Goal: Information Seeking & Learning: Learn about a topic

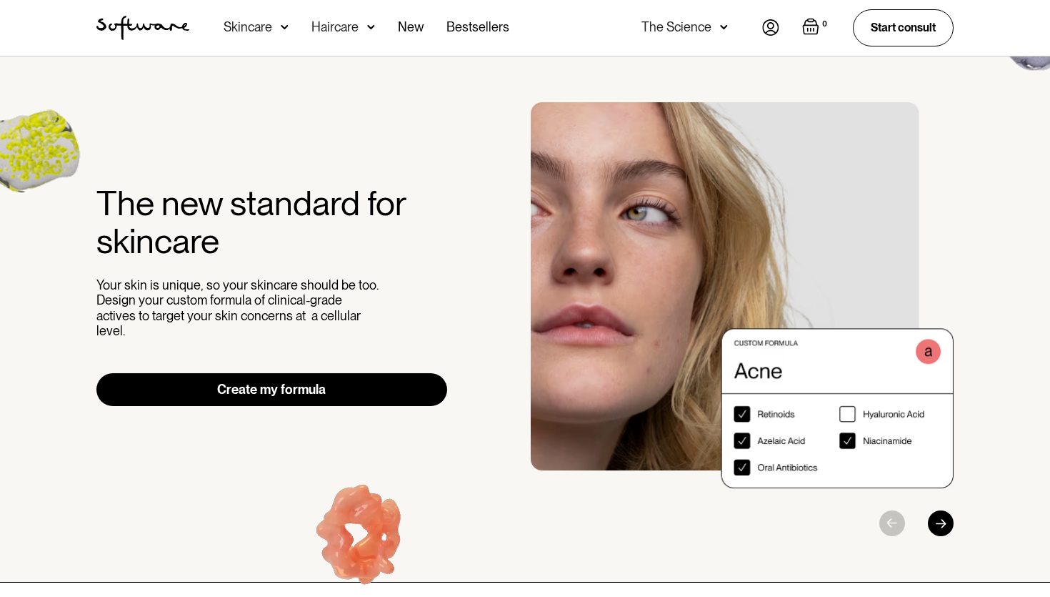
click at [282, 33] on img at bounding box center [285, 27] width 8 height 14
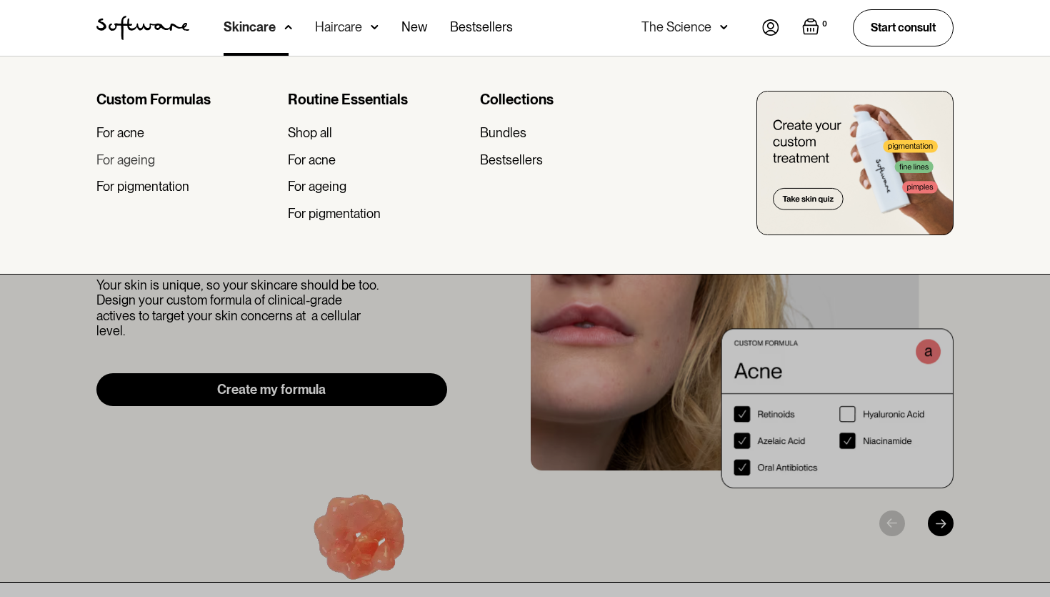
click at [144, 163] on div "For ageing" at bounding box center [125, 160] width 59 height 16
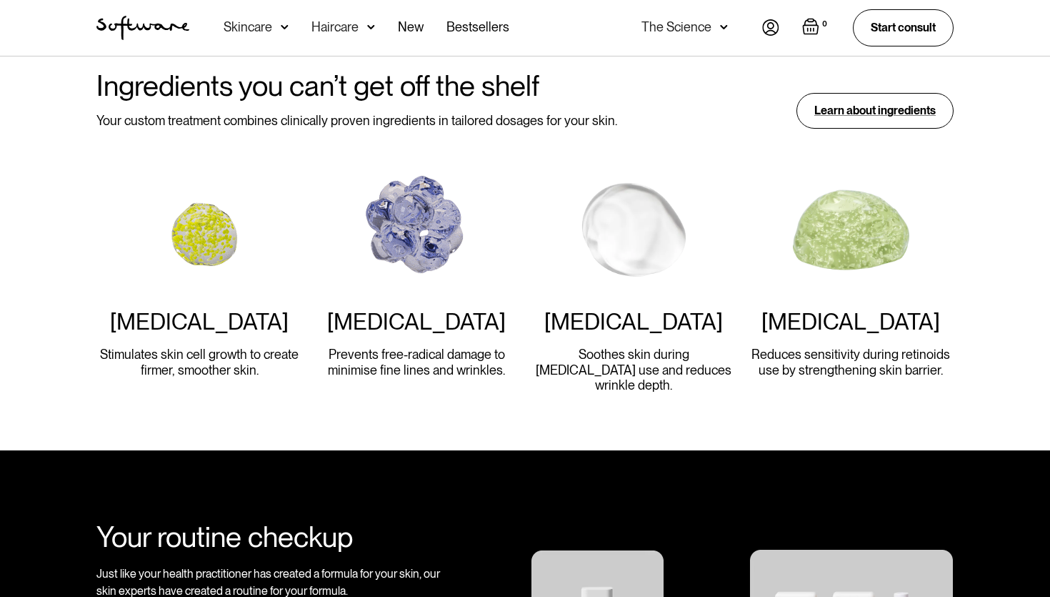
scroll to position [1363, 0]
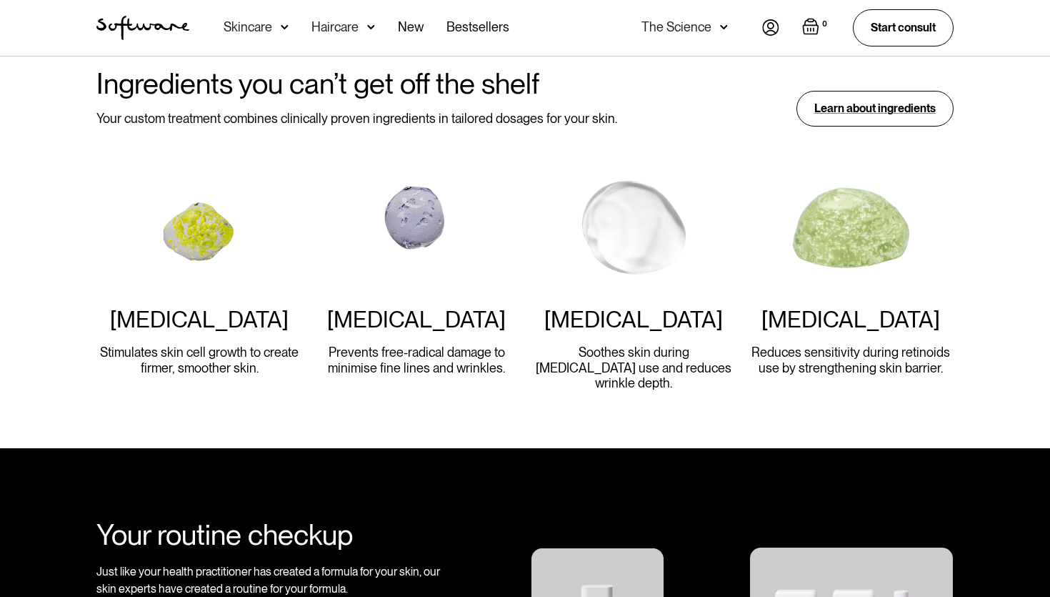
click at [817, 306] on div "[MEDICAL_DATA]" at bounding box center [851, 319] width 179 height 27
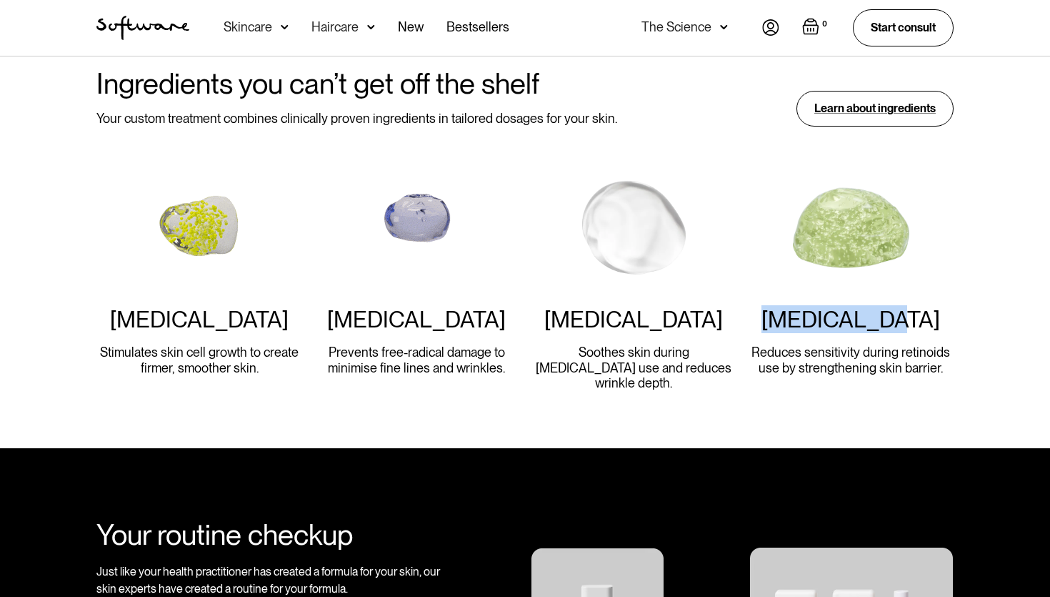
click at [817, 306] on div "[MEDICAL_DATA]" at bounding box center [851, 319] width 179 height 27
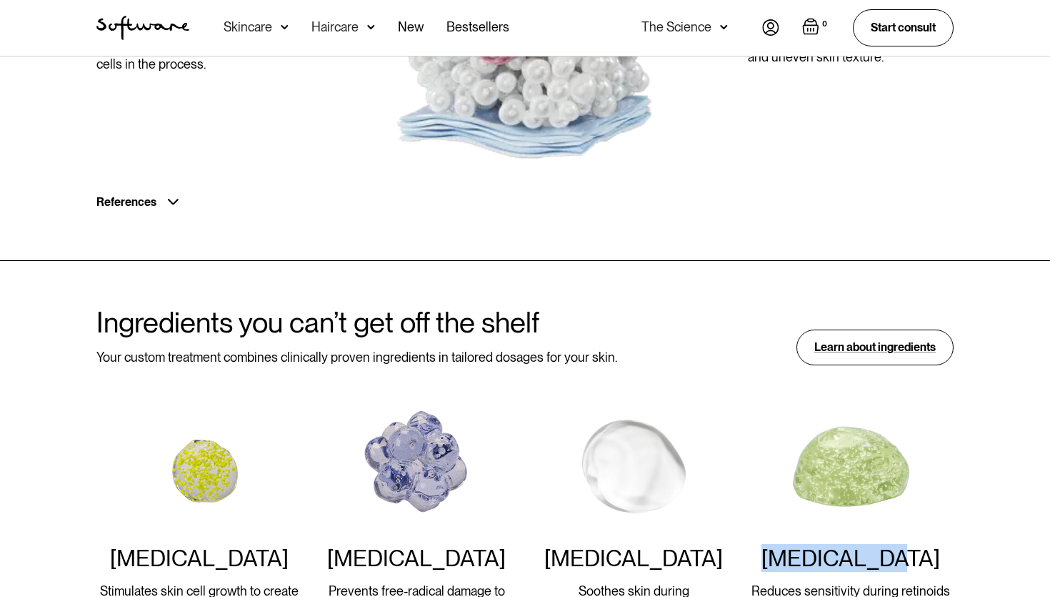
scroll to position [1129, 0]
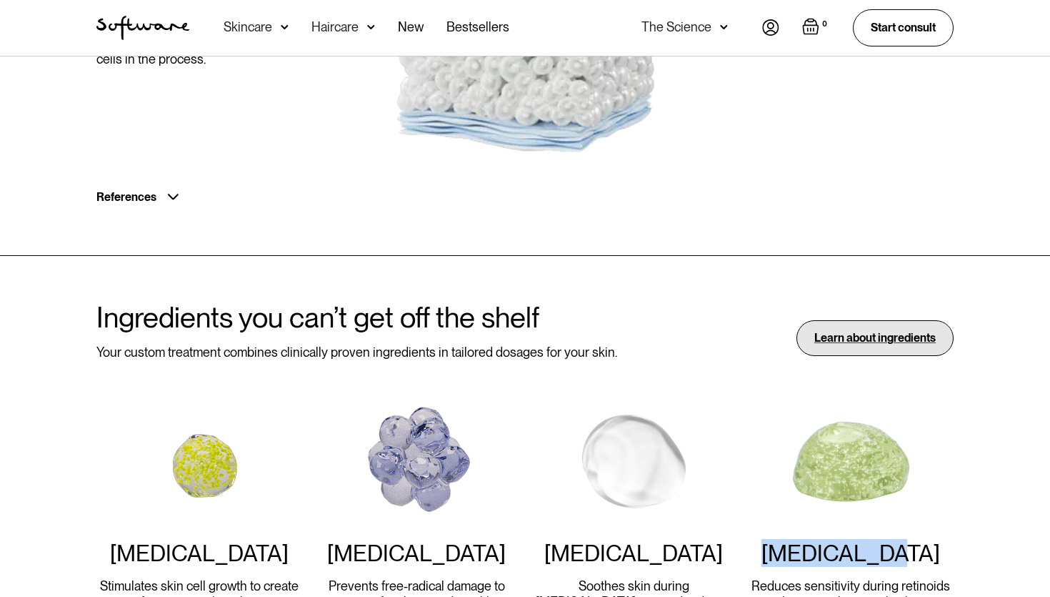
click at [854, 320] on div "Learn about ingredients" at bounding box center [875, 337] width 157 height 35
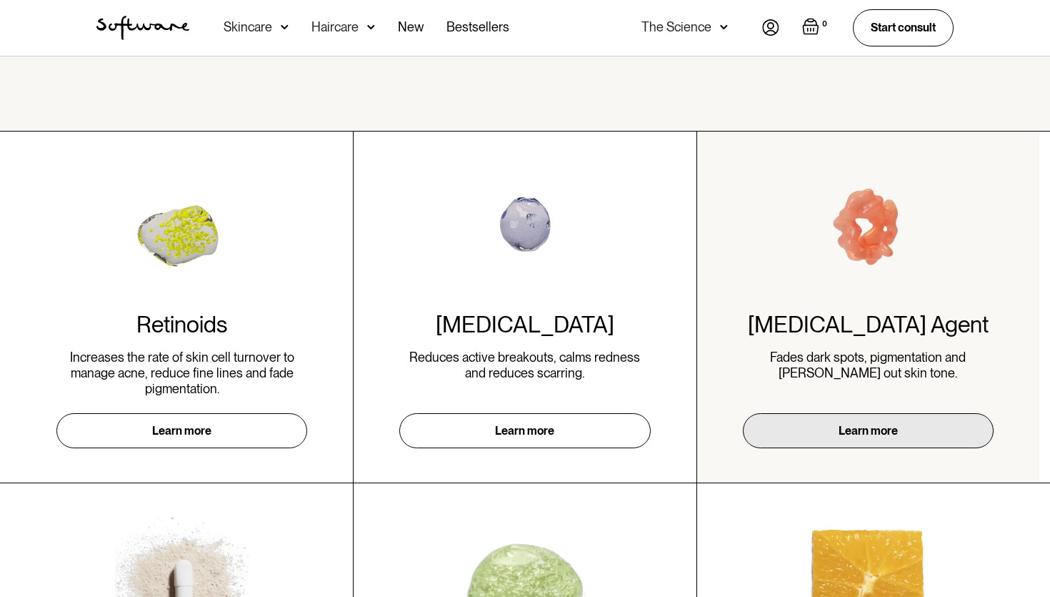
scroll to position [353, 0]
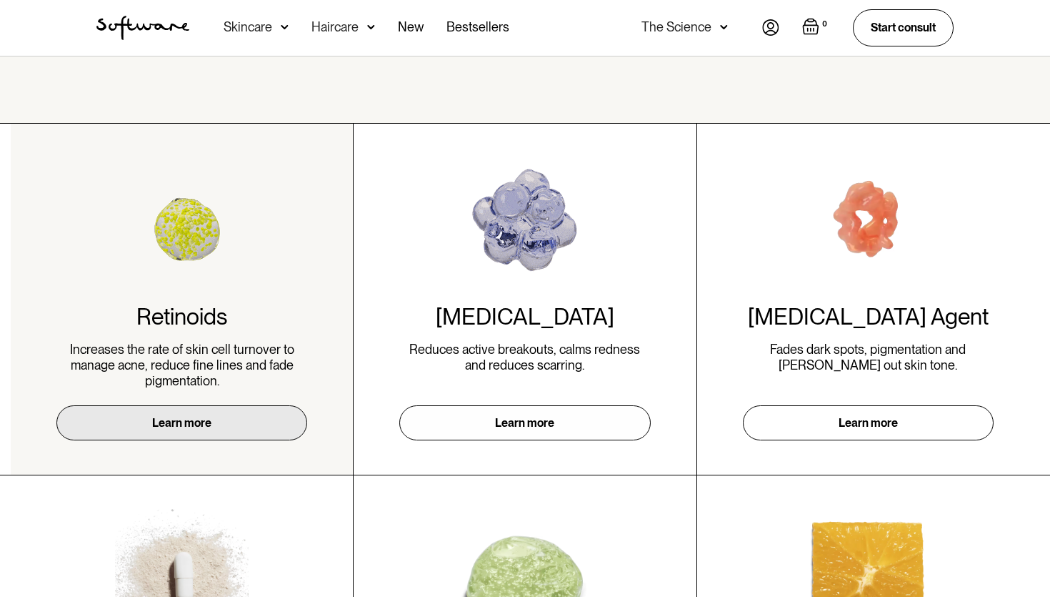
click at [217, 418] on link "Learn more" at bounding box center [181, 422] width 251 height 35
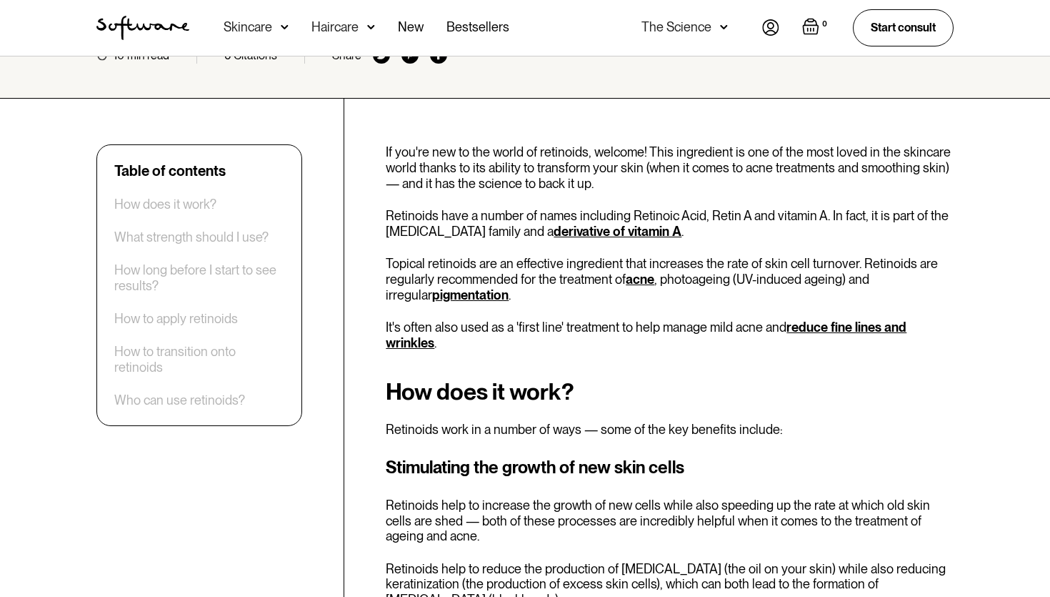
scroll to position [204, 0]
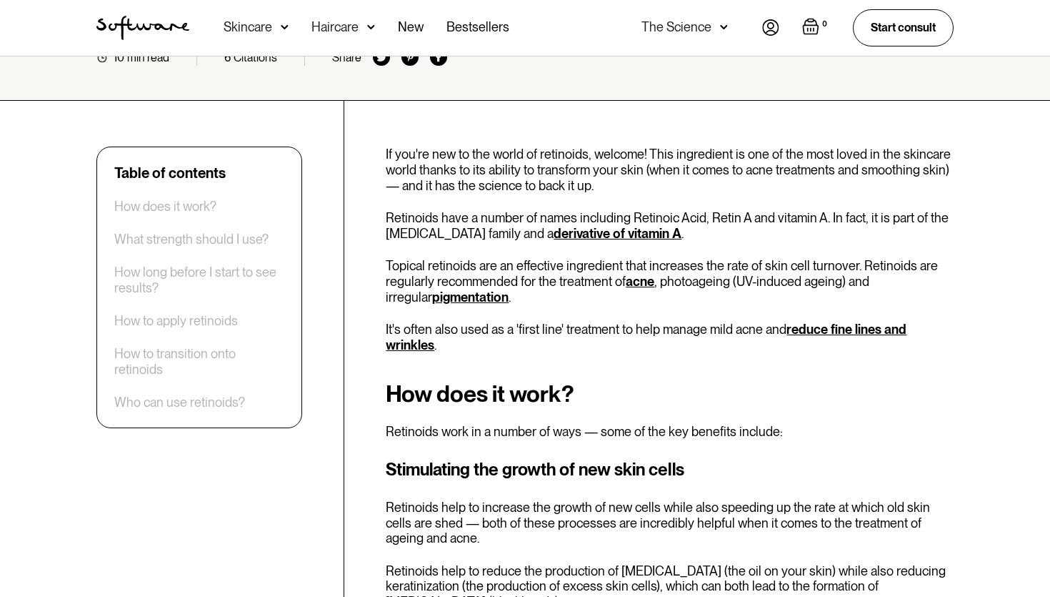
click at [650, 210] on p "Retinoids have a number of names including Retinoic Acid, Retin A and vitamin A…" at bounding box center [670, 225] width 568 height 31
click at [648, 210] on p "Retinoids have a number of names including Retinoic Acid, Retin A and vitamin A…" at bounding box center [670, 225] width 568 height 31
drag, startPoint x: 648, startPoint y: 205, endPoint x: 819, endPoint y: 204, distance: 170.8
click at [819, 210] on p "Retinoids have a number of names including Retinoic Acid, Retin A and vitamin A…" at bounding box center [670, 225] width 568 height 31
